Goal: Book appointment/travel/reservation

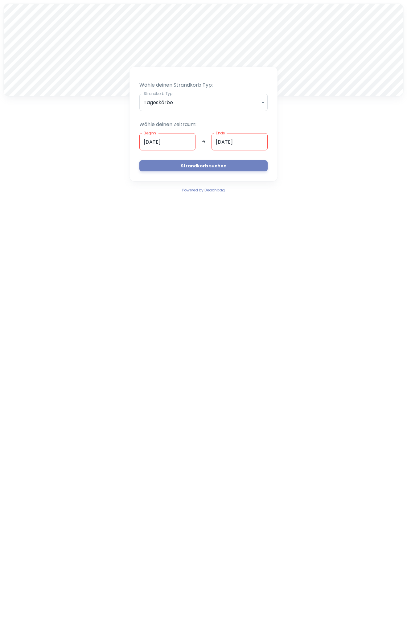
click at [187, 142] on input "[DATE]" at bounding box center [167, 141] width 56 height 17
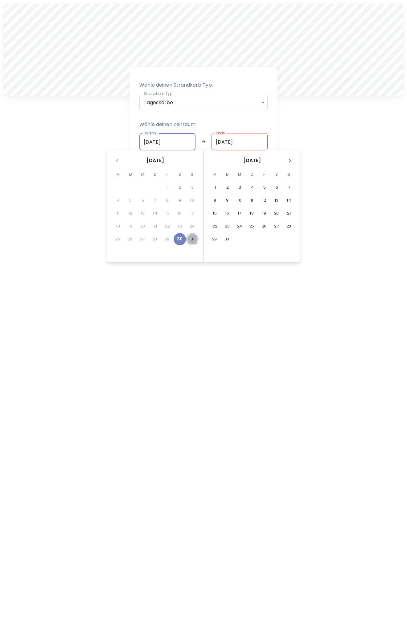
click at [194, 238] on button "31" at bounding box center [192, 239] width 12 height 12
type input "[DATE]"
click at [226, 138] on input "Ende" at bounding box center [239, 141] width 56 height 17
click at [192, 239] on button "31" at bounding box center [192, 239] width 12 height 12
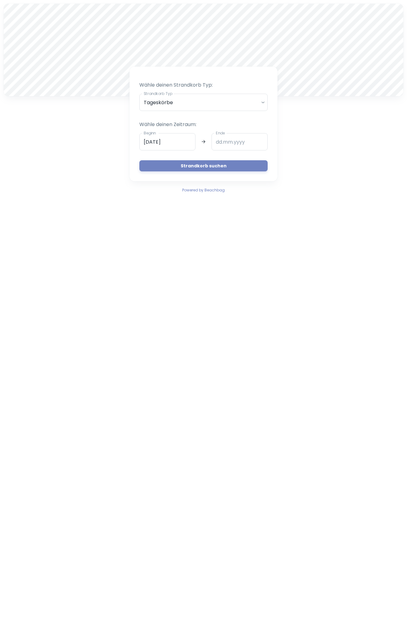
click at [192, 204] on button "31" at bounding box center [194, 200] width 9 height 7
type input "31.08.2025"
click at [192, 239] on div "August 2025 M D M D F S S 1 2 3 4 5 6 7 8 9 10 11 12 13 14 15 16 17 18 19 20 21…" at bounding box center [203, 205] width 193 height 111
click at [203, 164] on button "Strandkorb suchen" at bounding box center [203, 165] width 128 height 11
